Goal: Browse casually: Explore the website without a specific task or goal

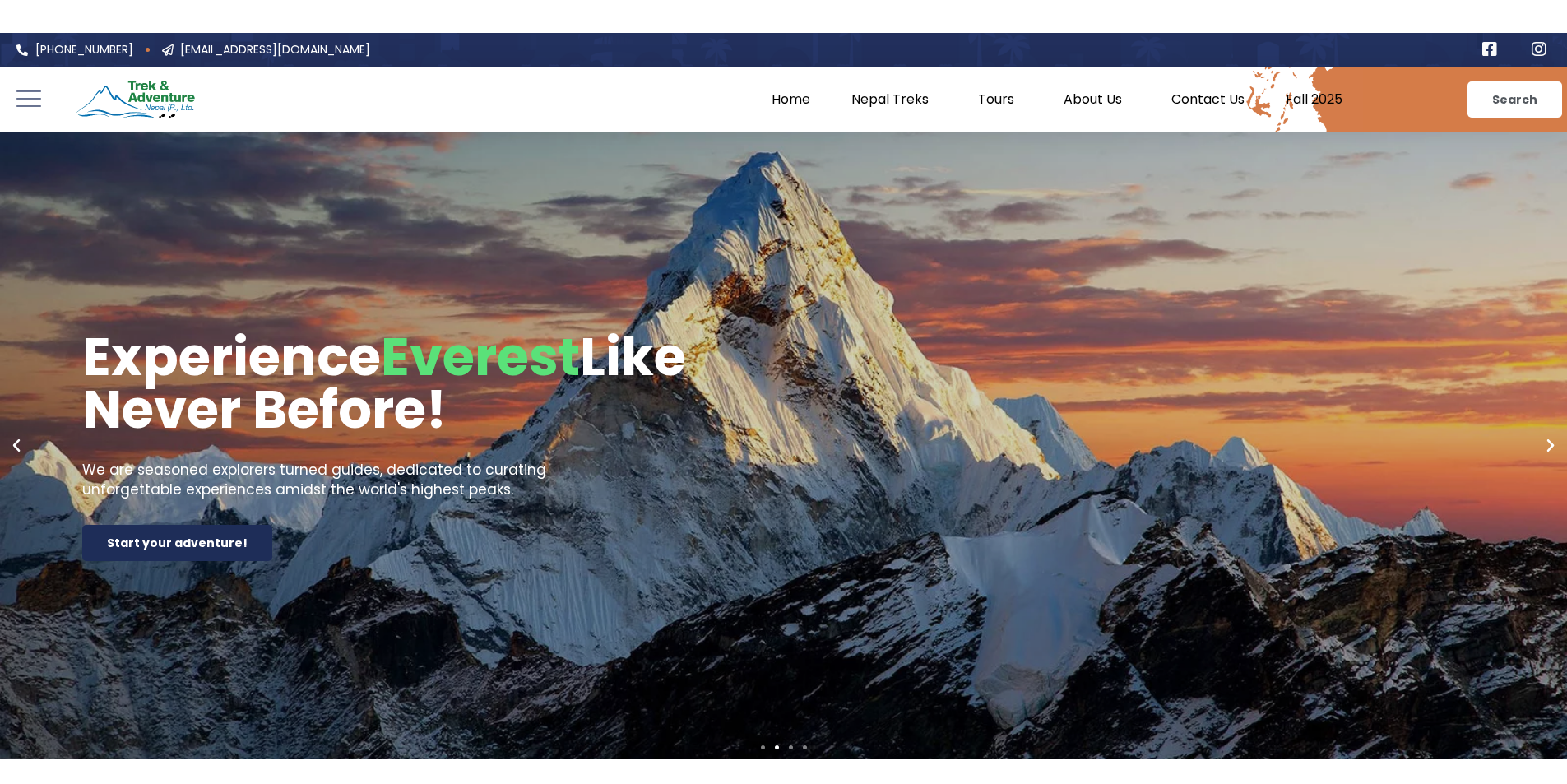
drag, startPoint x: 140, startPoint y: 55, endPoint x: 30, endPoint y: 48, distance: 110.2
click at [30, 48] on e-page-transition at bounding box center [784, 408] width 1567 height 751
drag, startPoint x: 30, startPoint y: 49, endPoint x: 194, endPoint y: 50, distance: 164.0
click at [104, 46] on e-page-transition at bounding box center [784, 408] width 1567 height 751
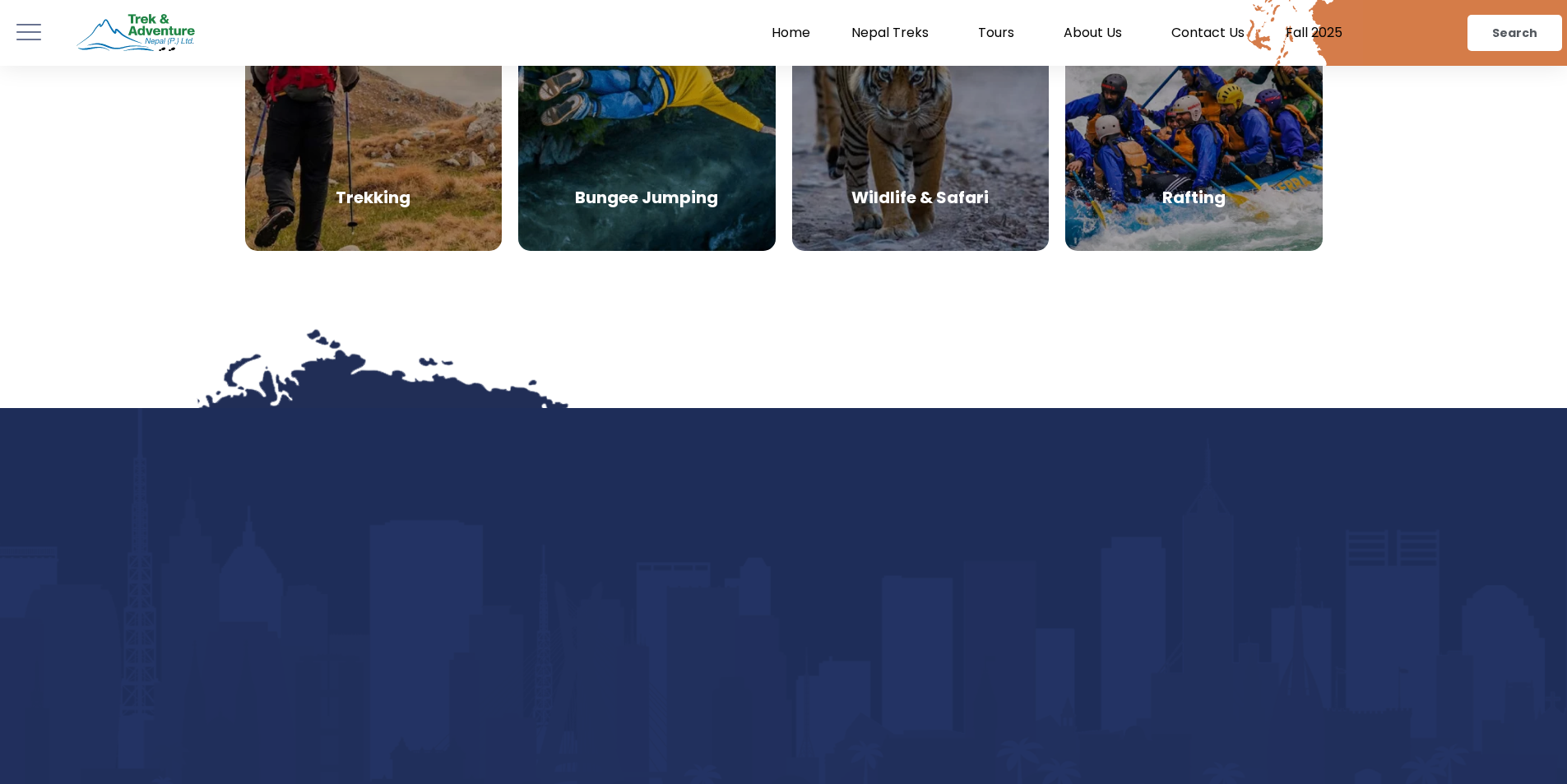
scroll to position [9128, 0]
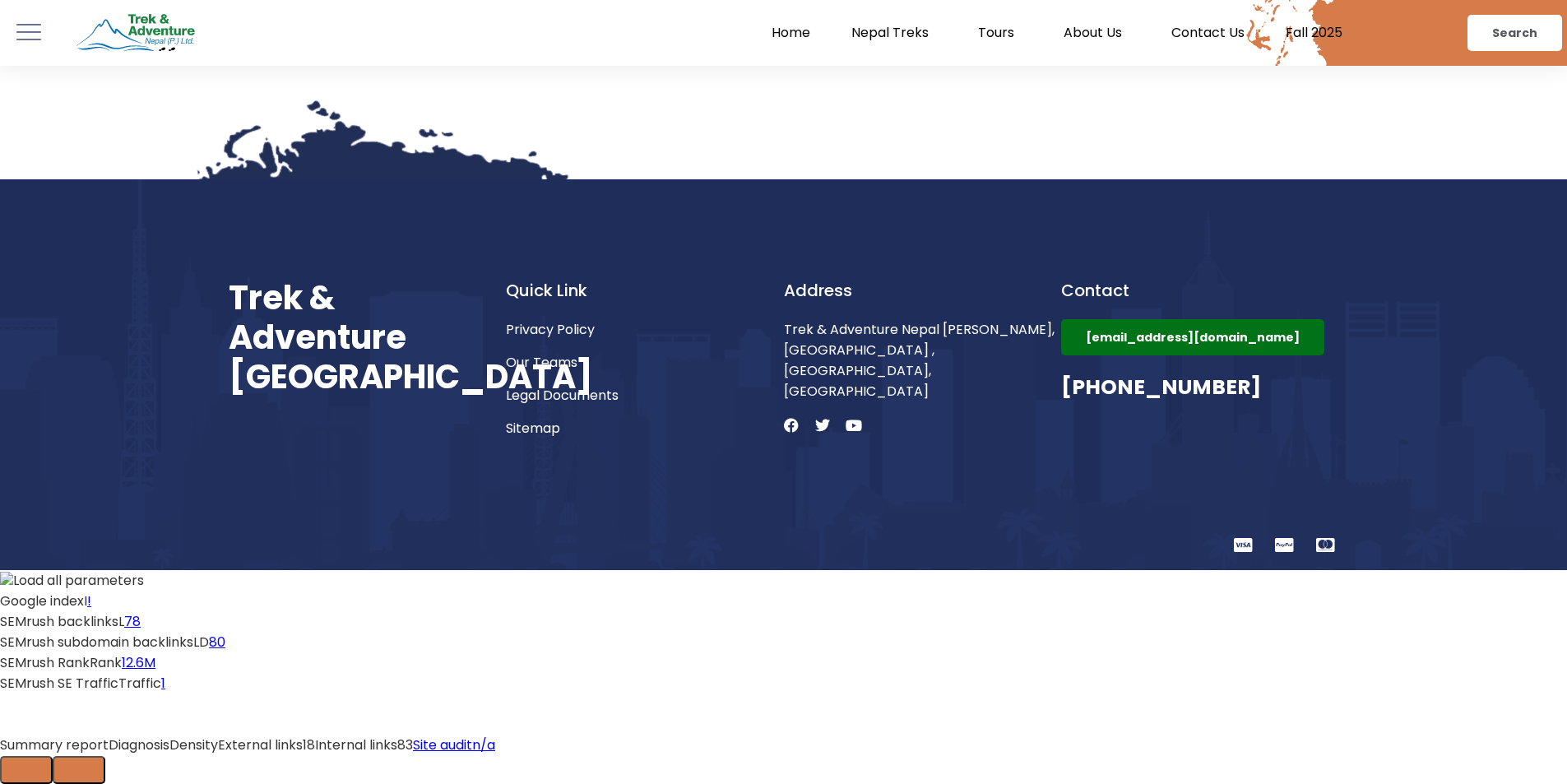
click at [1169, 602] on e-page-transition at bounding box center [784, 408] width 1567 height 751
drag, startPoint x: 789, startPoint y: 596, endPoint x: 779, endPoint y: 600, distance: 10.8
click at [779, 600] on e-page-transition at bounding box center [784, 408] width 1567 height 751
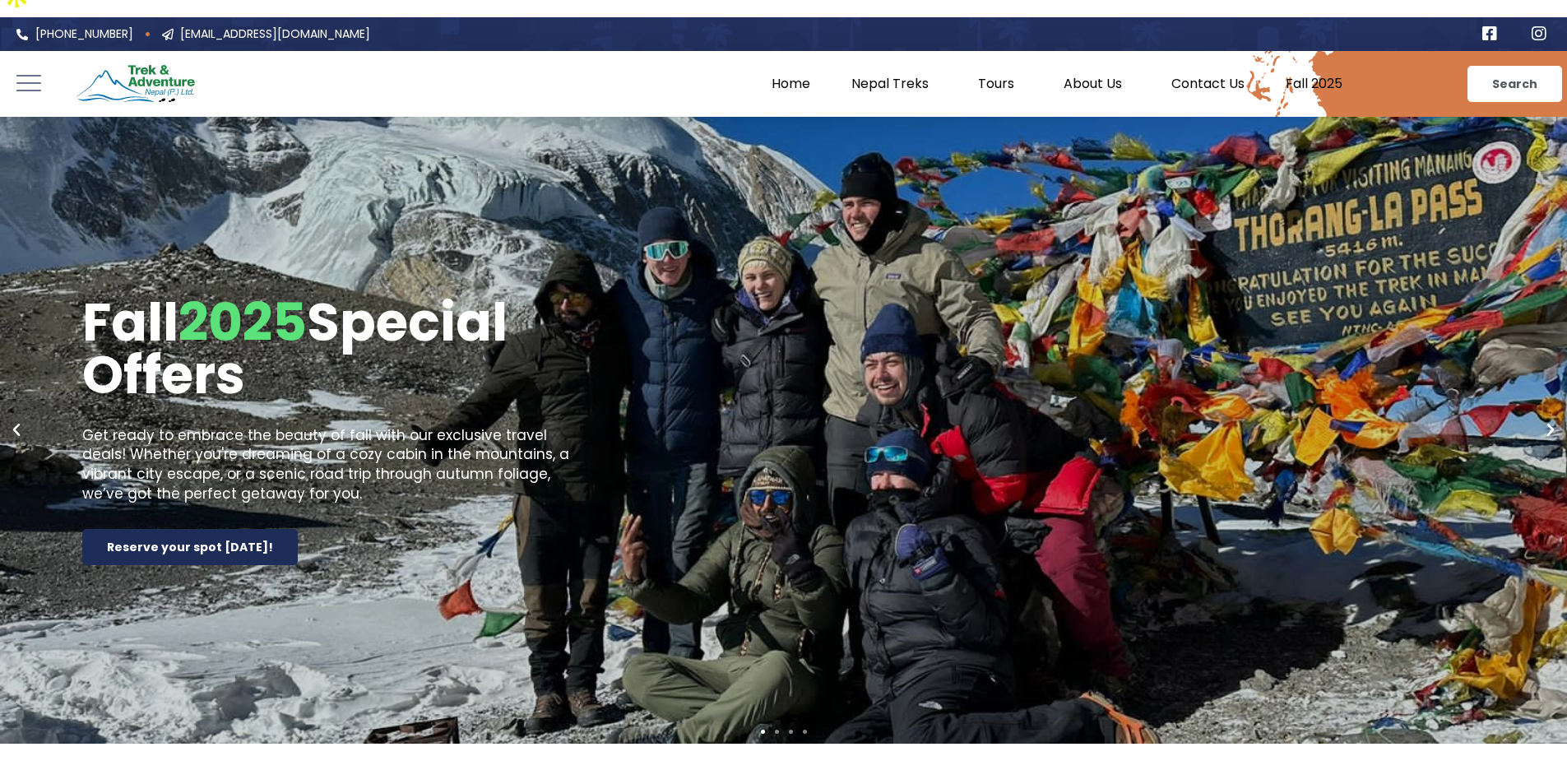
scroll to position [0, 0]
